Goal: Information Seeking & Learning: Find specific fact

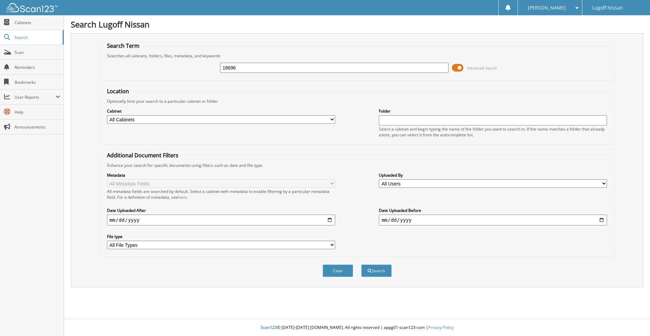
type input "18696"
click at [361, 264] on button "Search" at bounding box center [376, 270] width 30 height 13
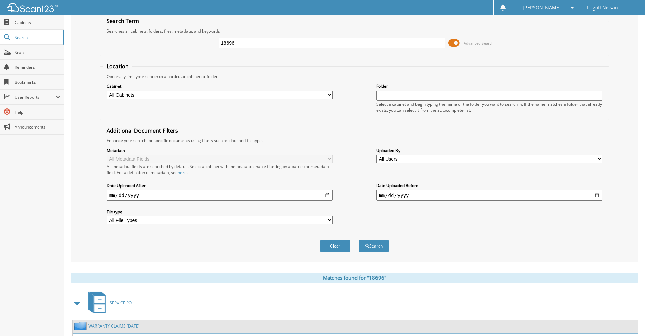
scroll to position [81, 0]
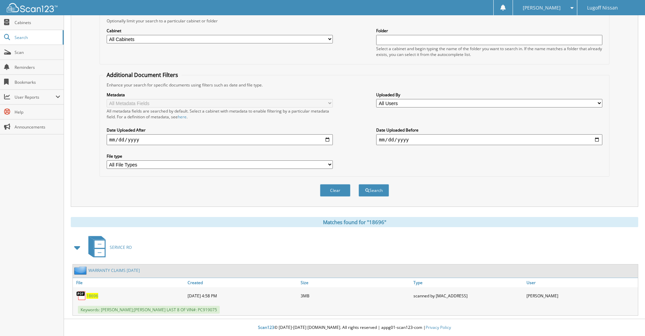
click at [93, 297] on span "18696" at bounding box center [92, 296] width 12 height 6
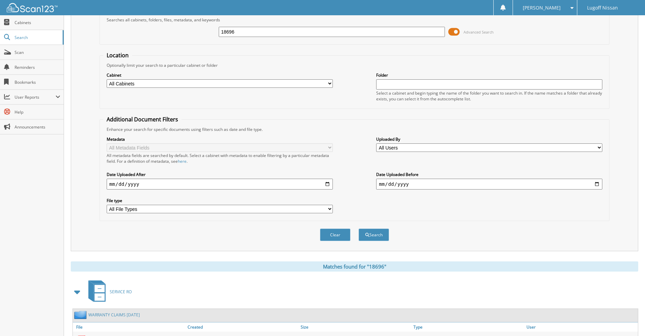
scroll to position [0, 0]
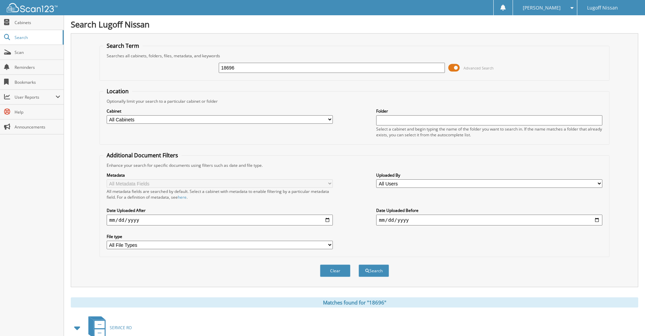
drag, startPoint x: 246, startPoint y: 67, endPoint x: 199, endPoint y: 63, distance: 47.9
click at [199, 63] on div "18696 Advanced Search" at bounding box center [354, 68] width 502 height 18
type input "18307"
click at [359, 264] on button "Search" at bounding box center [374, 270] width 30 height 13
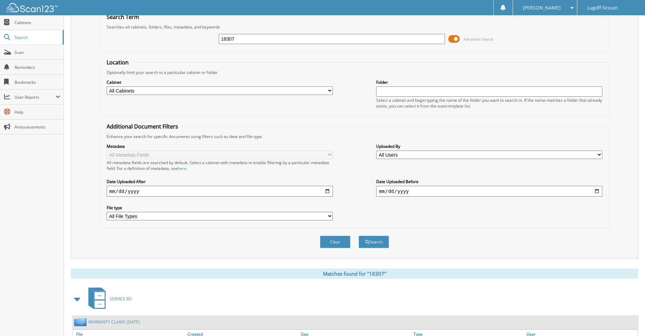
scroll to position [135, 0]
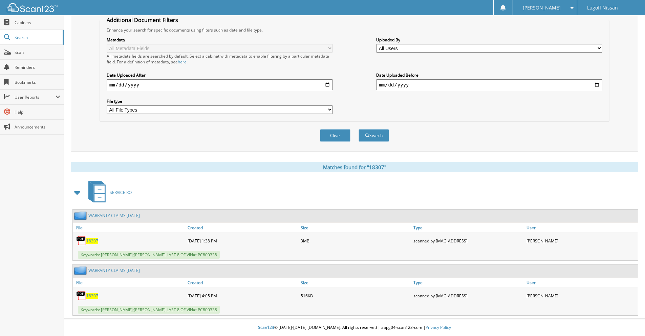
click at [90, 241] on span "18307" at bounding box center [92, 241] width 12 height 6
